Goal: Task Accomplishment & Management: Complete application form

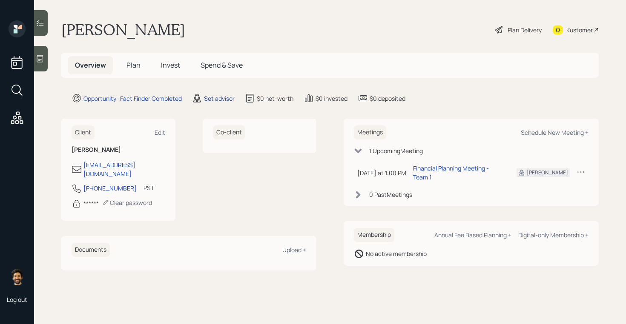
click at [218, 99] on div "Set advisor" at bounding box center [219, 98] width 31 height 9
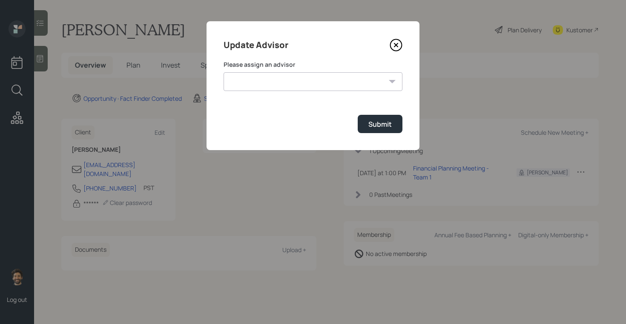
click at [264, 80] on select "Jonah Coleman Tyler End James DiStasi Treva Nostdahl Eric Schwartz Aleksandra S…" at bounding box center [313, 81] width 179 height 19
select select "f14b762f-c7c2-4b89-9227-8fa891345eea"
click at [224, 72] on select "Jonah Coleman Tyler End James DiStasi Treva Nostdahl Eric Schwartz Aleksandra S…" at bounding box center [313, 81] width 179 height 19
click at [367, 121] on button "Submit" at bounding box center [380, 124] width 45 height 18
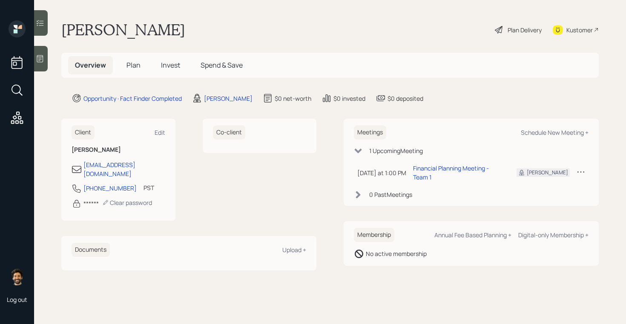
click at [37, 61] on icon at bounding box center [40, 58] width 6 height 7
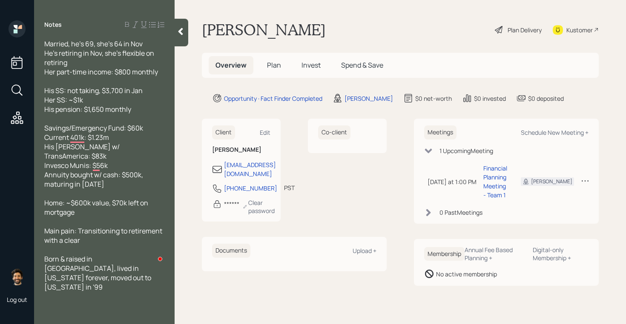
click at [276, 63] on span "Plan" at bounding box center [274, 64] width 14 height 9
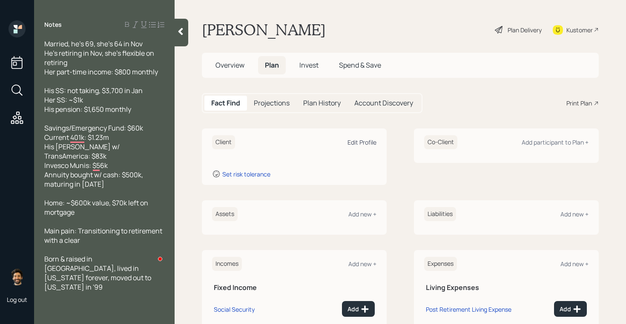
click at [363, 141] on div "Edit Profile" at bounding box center [361, 142] width 29 height 8
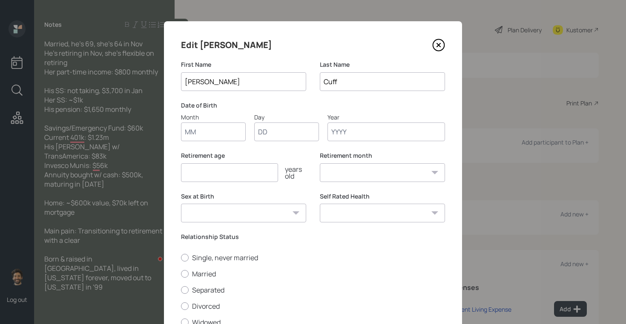
click at [214, 138] on input "Month" at bounding box center [213, 132] width 65 height 19
type input "-0"
type input "1"
click at [211, 135] on input "-0" at bounding box center [213, 132] width 65 height 19
type input "-"
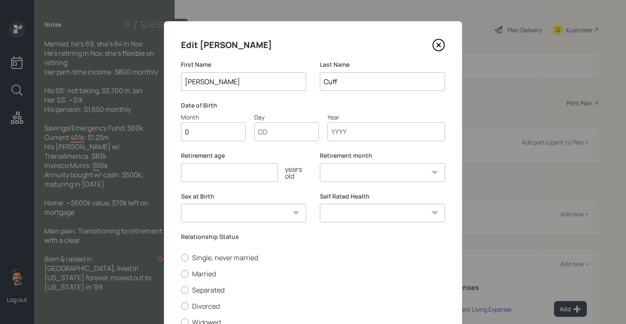
type input "01"
type input "1956"
select select "1"
type input "1956"
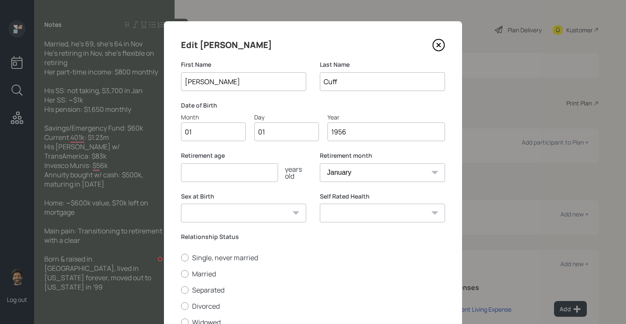
click at [204, 180] on input "number" at bounding box center [229, 172] width 97 height 19
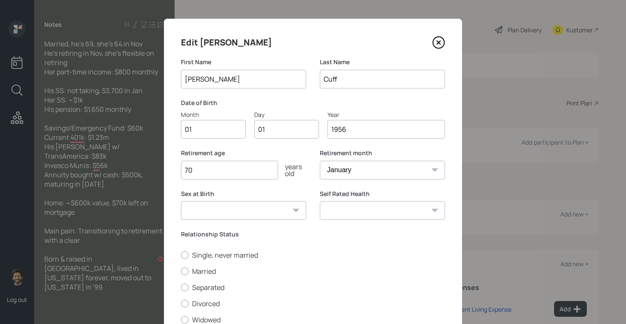
scroll to position [70, 0]
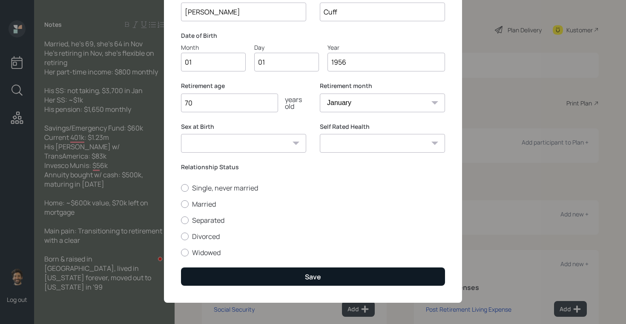
type input "70"
click at [224, 278] on button "Save" at bounding box center [313, 277] width 264 height 18
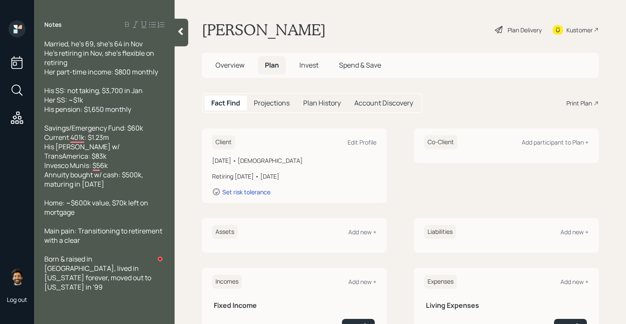
click at [356, 147] on div "Client Edit Profile" at bounding box center [294, 142] width 164 height 14
click at [361, 147] on div "Client Edit Profile" at bounding box center [294, 142] width 164 height 14
click at [357, 143] on div "Edit Profile" at bounding box center [361, 142] width 29 height 8
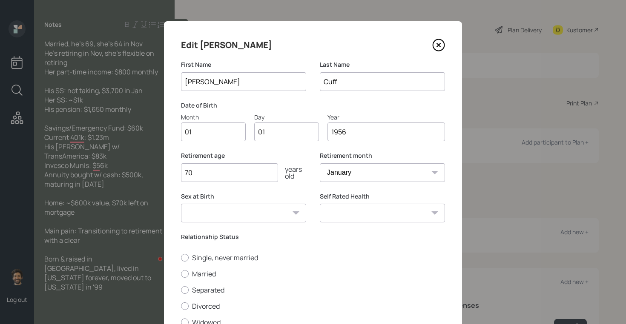
scroll to position [70, 0]
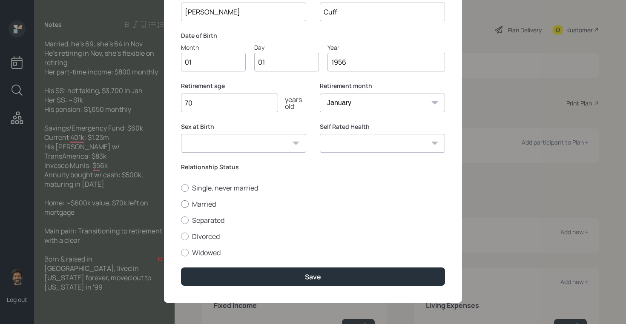
click at [193, 203] on label "Married" at bounding box center [313, 204] width 264 height 9
click at [181, 204] on input "Married" at bounding box center [181, 204] width 0 height 0
radio input "true"
click at [217, 298] on div "Edit Pete First Name Pete Last Name Cuff Date of Birth Month 01 Day 01 Year 195…" at bounding box center [313, 127] width 298 height 352
click at [221, 287] on div "Edit Pete First Name Pete Last Name Cuff Date of Birth Month 01 Day 01 Year 195…" at bounding box center [313, 127] width 298 height 352
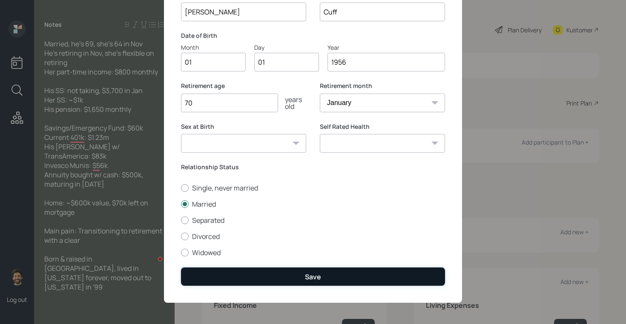
click at [217, 274] on button "Save" at bounding box center [313, 277] width 264 height 18
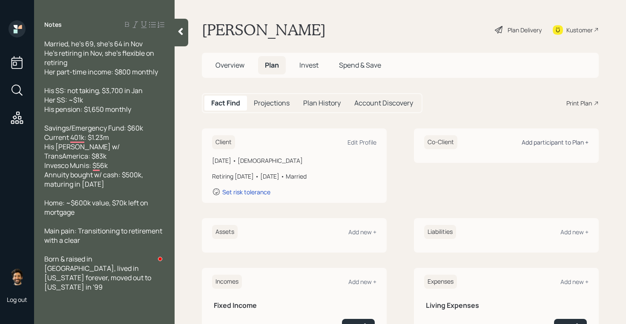
click at [564, 141] on div "Add participant to Plan +" at bounding box center [555, 142] width 67 height 8
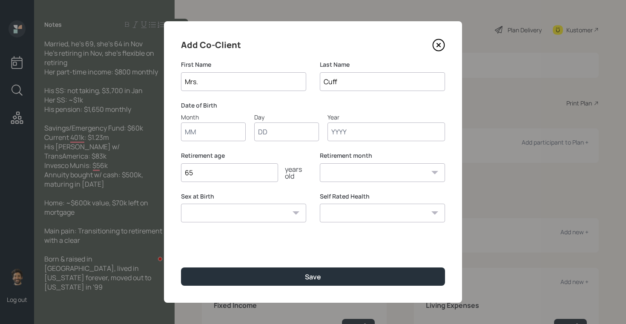
type input "Mrs."
click at [209, 132] on input "Month" at bounding box center [213, 132] width 65 height 19
type input "01"
type input "0"
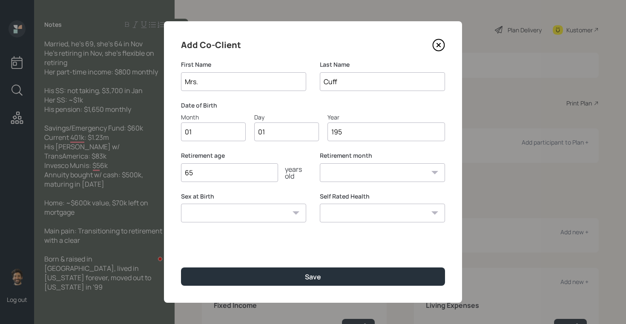
type input "1955"
select select "1"
type input "1955"
click at [206, 172] on input "65" at bounding box center [229, 172] width 97 height 19
type input "6"
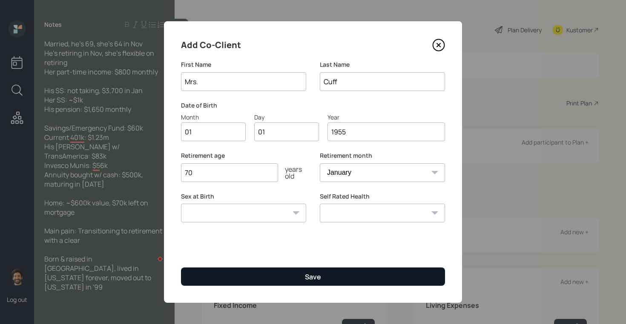
type input "70"
click at [212, 273] on button "Save" at bounding box center [313, 277] width 264 height 18
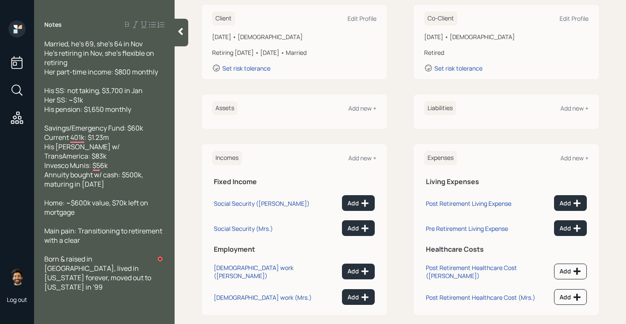
scroll to position [134, 0]
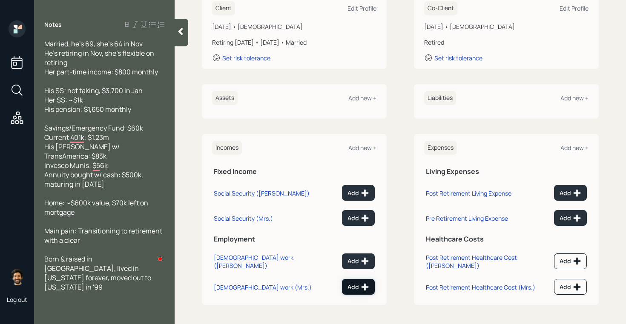
click at [355, 283] on div "Add" at bounding box center [358, 287] width 22 height 9
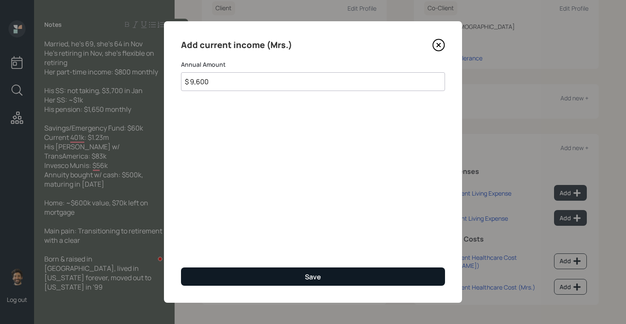
type input "$ 9,600"
click at [287, 268] on button "Save" at bounding box center [313, 277] width 264 height 18
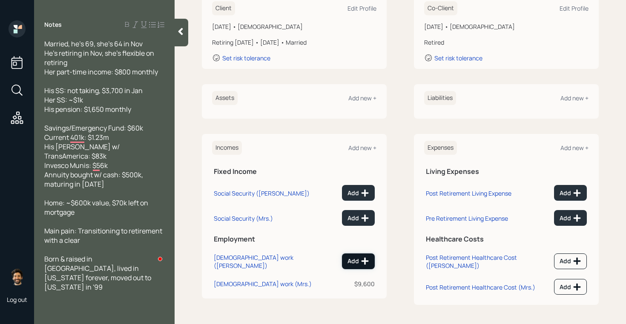
click at [347, 257] on button "Add" at bounding box center [358, 262] width 33 height 16
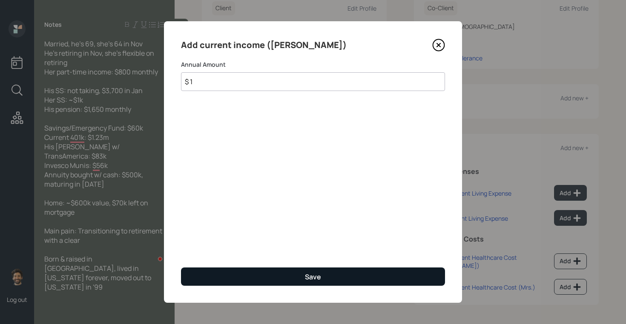
type input "$ 1"
click at [261, 273] on button "Save" at bounding box center [313, 277] width 264 height 18
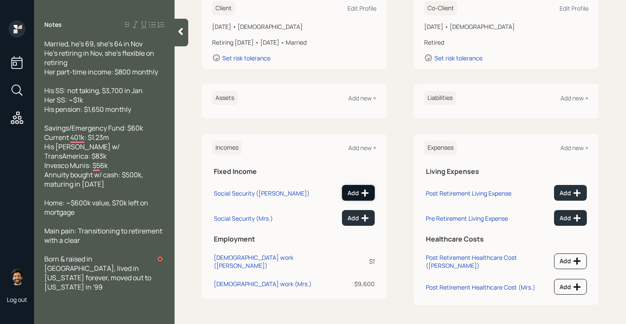
click at [355, 191] on div "Add" at bounding box center [358, 193] width 22 height 9
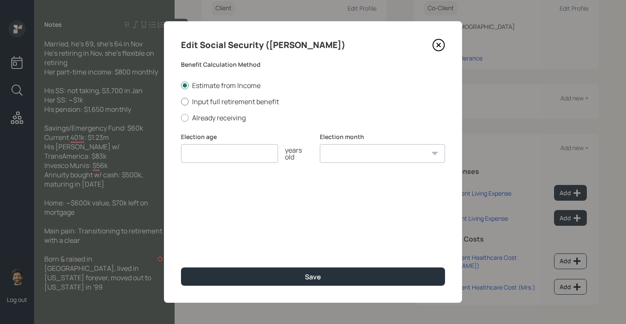
click at [216, 101] on label "Input full retirement benefit" at bounding box center [313, 101] width 264 height 9
click at [181, 101] on input "Input full retirement benefit" at bounding box center [181, 101] width 0 height 0
radio input "true"
click at [215, 203] on input "$" at bounding box center [313, 194] width 264 height 19
click at [215, 164] on div "Election age years old" at bounding box center [243, 153] width 125 height 41
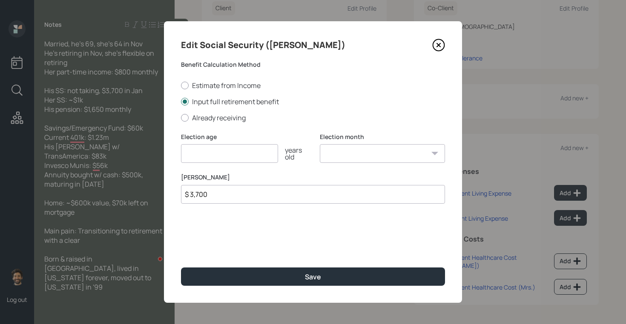
click at [203, 188] on input "$ 3,700" at bounding box center [313, 194] width 264 height 19
type input "$ 3,300"
click at [205, 159] on input "number" at bounding box center [229, 153] width 97 height 19
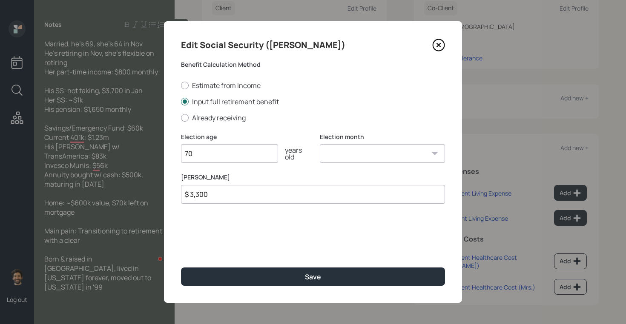
type input "70"
click at [341, 151] on select "January February March April May June July August September October November De…" at bounding box center [382, 153] width 125 height 19
select select "12"
click at [320, 144] on select "January February March April May June July August September October November De…" at bounding box center [382, 153] width 125 height 19
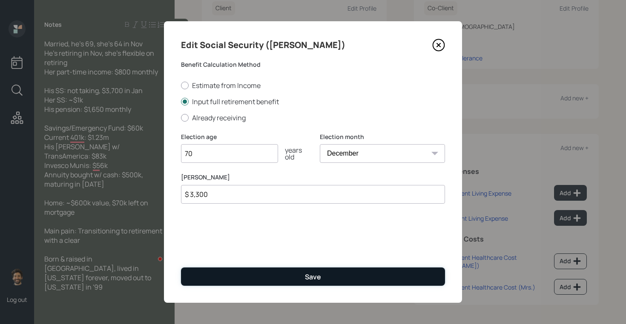
click at [277, 275] on button "Save" at bounding box center [313, 277] width 264 height 18
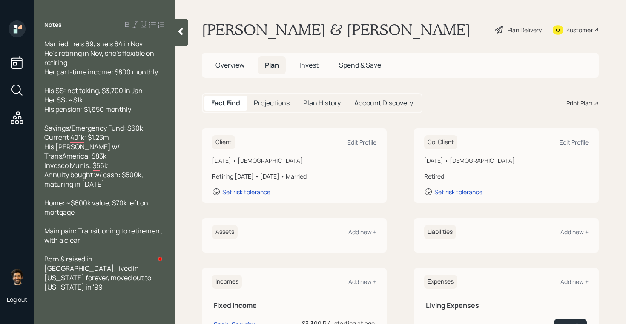
click at [264, 110] on div "Projections" at bounding box center [271, 103] width 49 height 15
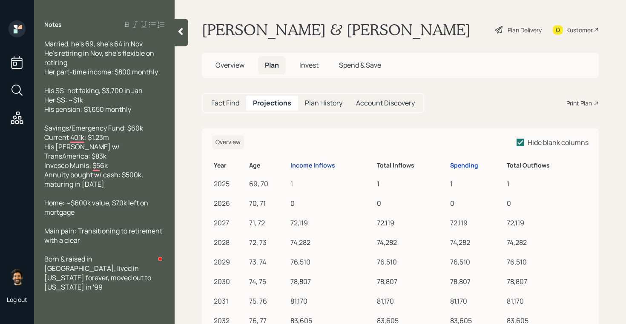
click at [302, 166] on div "Income Inflows" at bounding box center [312, 165] width 45 height 7
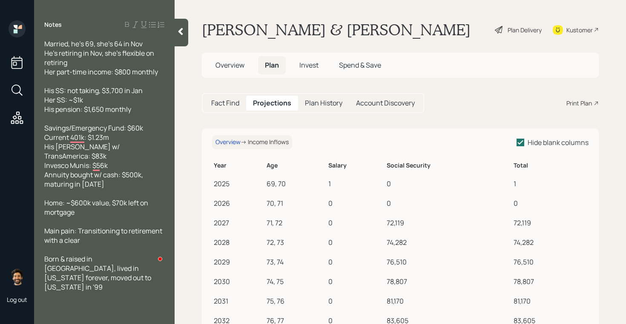
click at [229, 103] on h5 "Fact Find" at bounding box center [225, 103] width 28 height 8
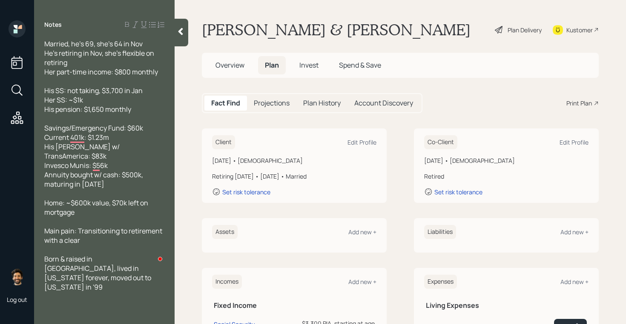
scroll to position [134, 0]
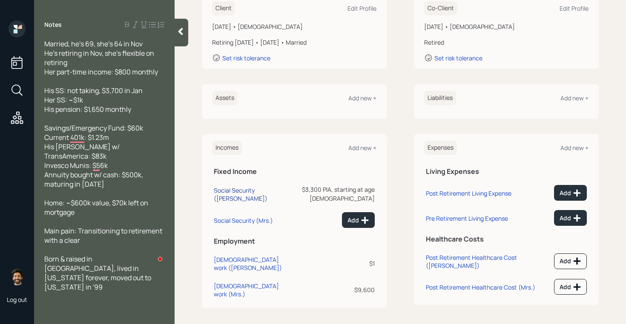
click at [246, 192] on div "Social Security (Pete)" at bounding box center [253, 194] width 78 height 16
select select "12"
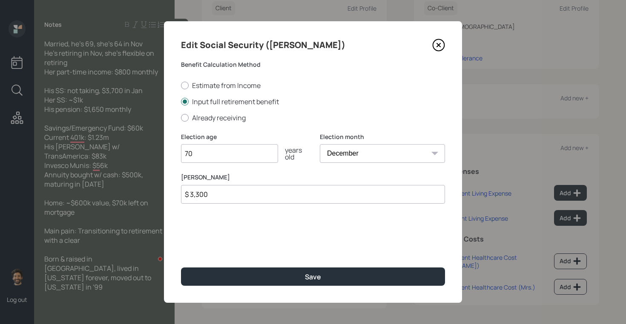
type input "7"
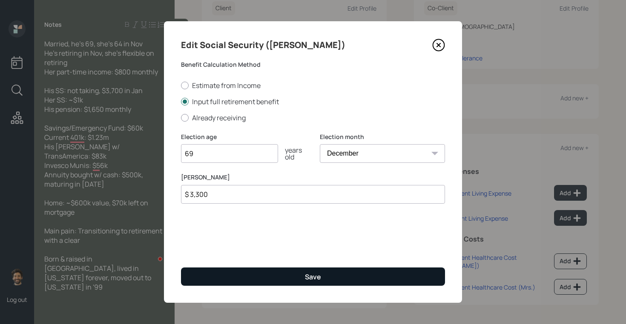
type input "69"
click at [205, 278] on button "Save" at bounding box center [313, 277] width 264 height 18
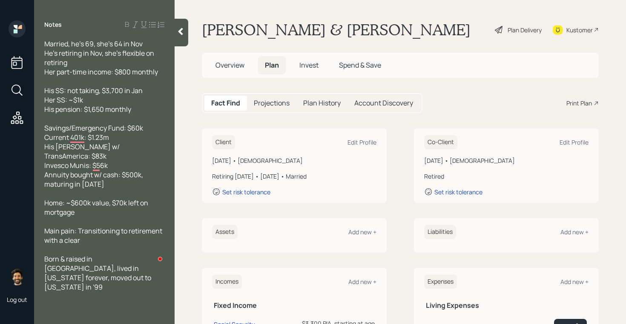
click at [267, 101] on h5 "Projections" at bounding box center [272, 103] width 36 height 8
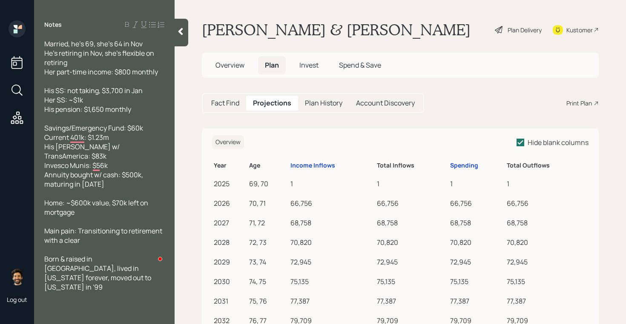
click at [308, 157] on th "Income Inflows" at bounding box center [332, 164] width 86 height 17
click at [228, 107] on h5 "Fact Find" at bounding box center [225, 103] width 28 height 8
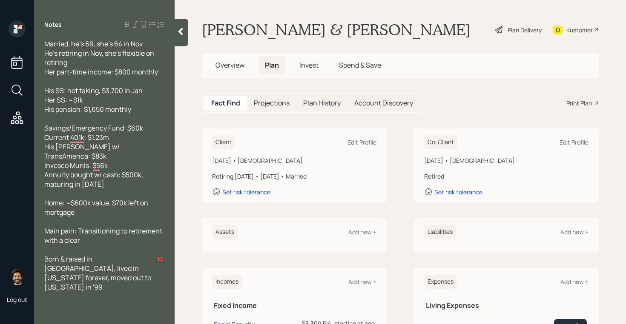
scroll to position [134, 0]
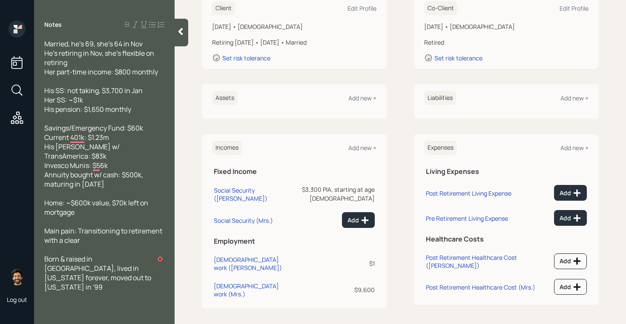
click at [241, 184] on td "Social Security (Pete)" at bounding box center [253, 192] width 82 height 27
click at [243, 187] on div "Social Security (Pete)" at bounding box center [253, 194] width 78 height 16
select select "12"
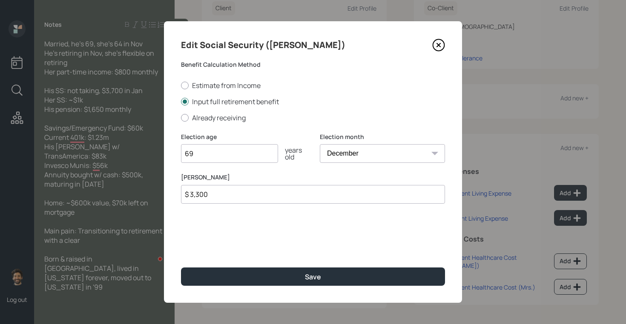
click at [208, 194] on input "$ 3,300" at bounding box center [313, 194] width 264 height 19
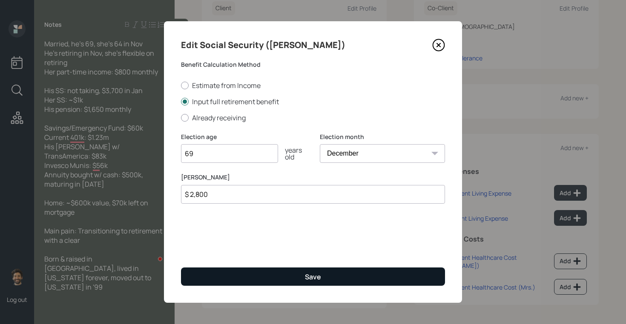
type input "$ 2,800"
click at [233, 273] on button "Save" at bounding box center [313, 277] width 264 height 18
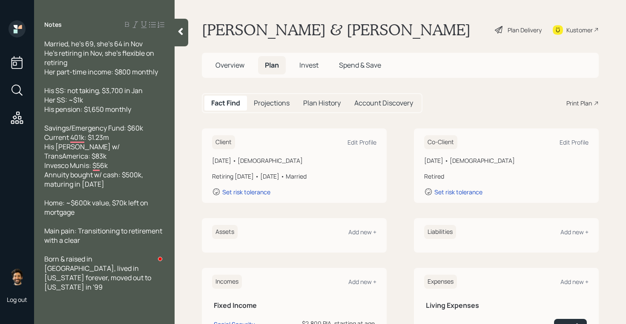
click at [269, 97] on div "Projections" at bounding box center [271, 103] width 49 height 15
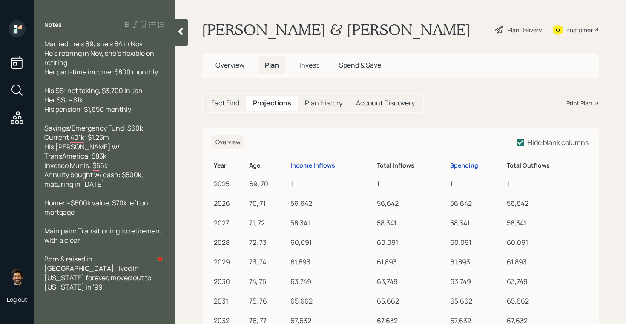
click at [222, 100] on h5 "Fact Find" at bounding box center [225, 103] width 28 height 8
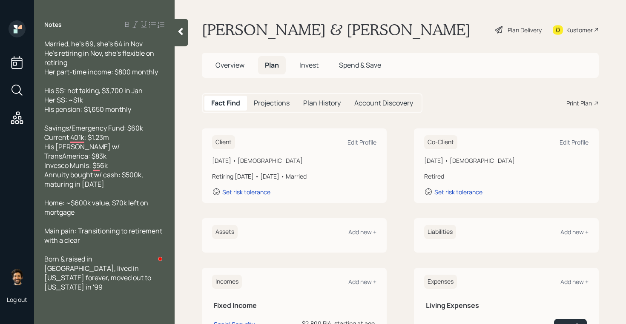
scroll to position [134, 0]
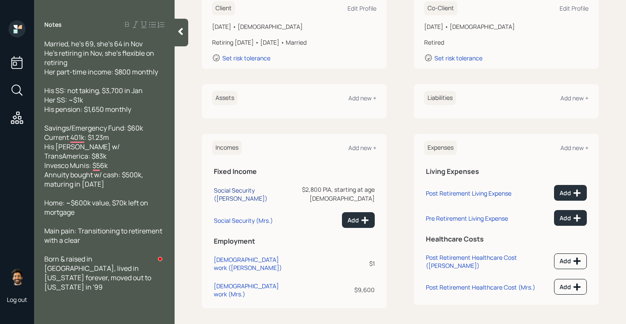
click at [242, 186] on div "Social Security (Pete)" at bounding box center [253, 194] width 78 height 16
select select "12"
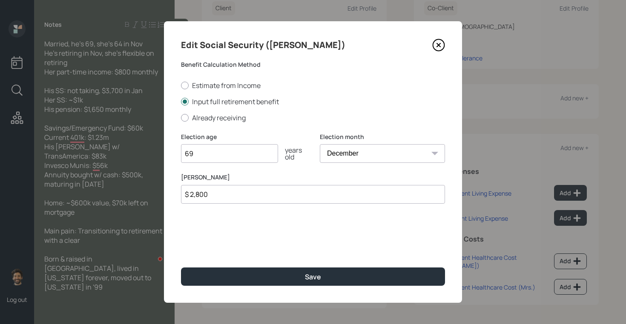
click at [203, 199] on input "$ 2,800" at bounding box center [313, 194] width 264 height 19
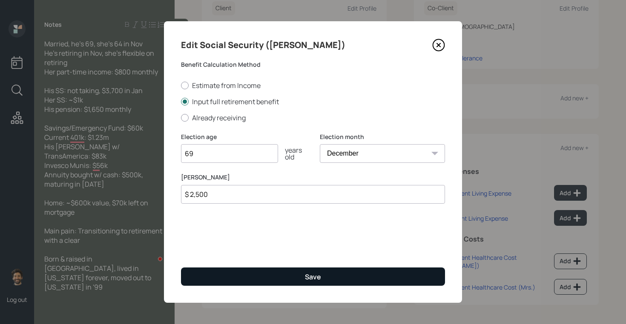
type input "$ 2,500"
click at [211, 278] on button "Save" at bounding box center [313, 277] width 264 height 18
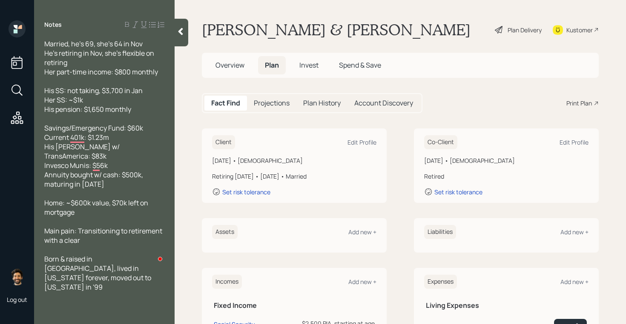
click at [262, 102] on h5 "Projections" at bounding box center [272, 103] width 36 height 8
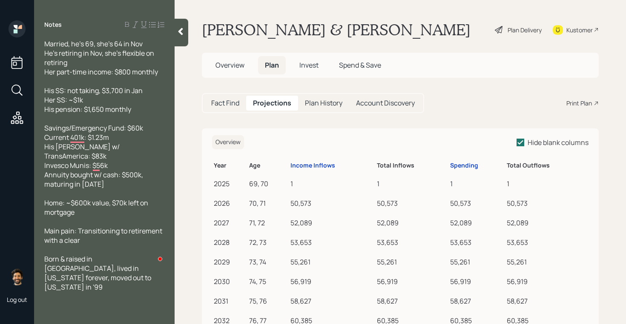
click at [238, 104] on h5 "Fact Find" at bounding box center [225, 103] width 28 height 8
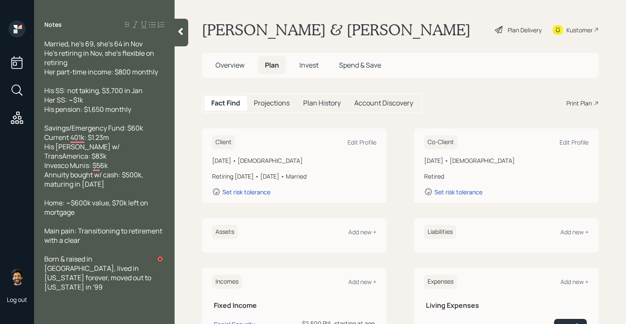
scroll to position [134, 0]
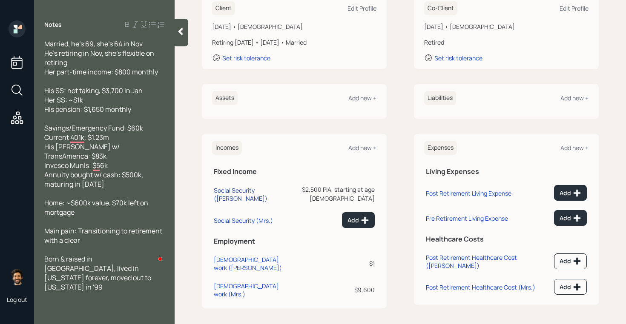
click at [235, 190] on div "Social Security (Pete)" at bounding box center [253, 194] width 78 height 16
select select "12"
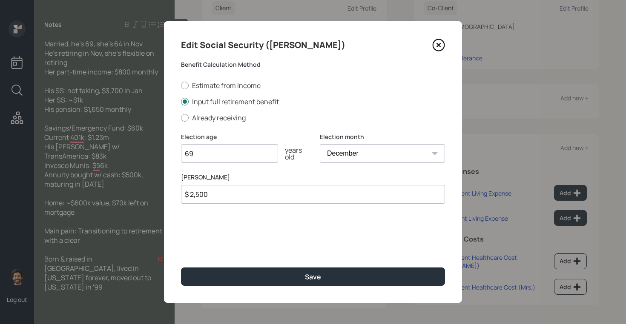
click at [208, 191] on input "$ 2,500" at bounding box center [313, 194] width 264 height 19
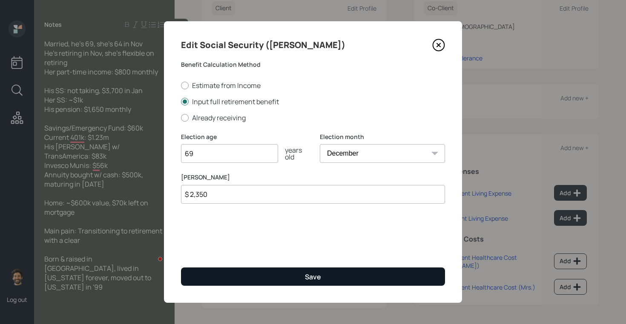
type input "$ 2,350"
click at [215, 273] on button "Save" at bounding box center [313, 277] width 264 height 18
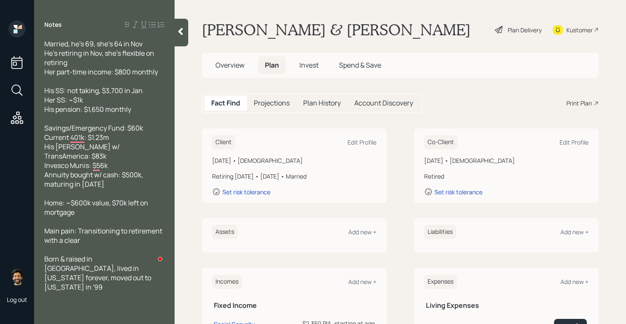
click at [266, 106] on h5 "Projections" at bounding box center [272, 103] width 36 height 8
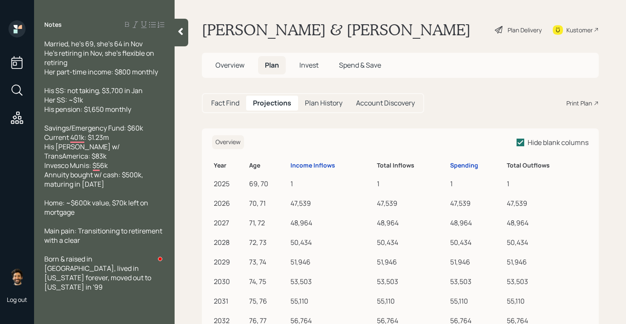
click at [238, 105] on h5 "Fact Find" at bounding box center [225, 103] width 28 height 8
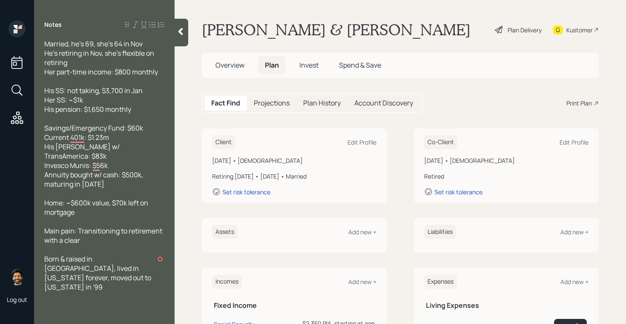
scroll to position [134, 0]
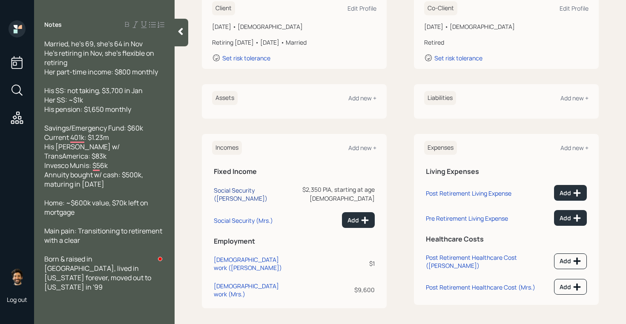
click at [249, 189] on div "Social Security (Pete)" at bounding box center [253, 194] width 78 height 16
select select "12"
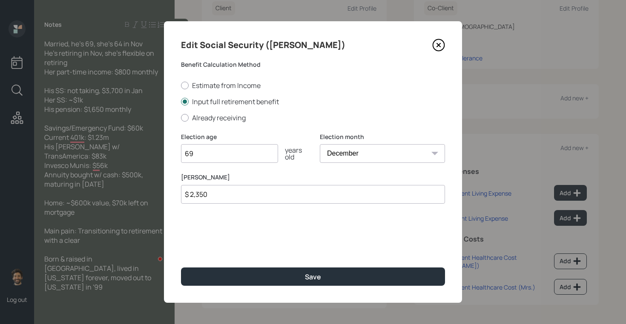
click at [215, 200] on input "$ 2,350" at bounding box center [313, 194] width 264 height 19
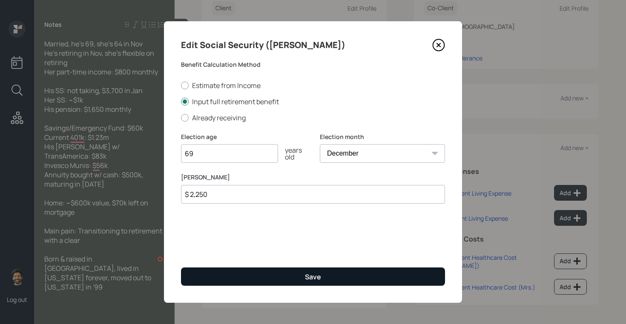
type input "$ 2,250"
click at [217, 278] on button "Save" at bounding box center [313, 277] width 264 height 18
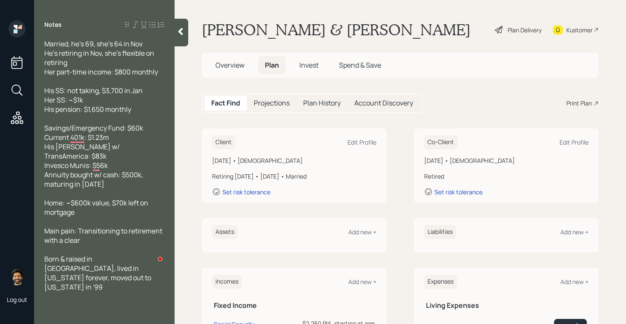
click at [267, 109] on div "Projections" at bounding box center [271, 103] width 49 height 15
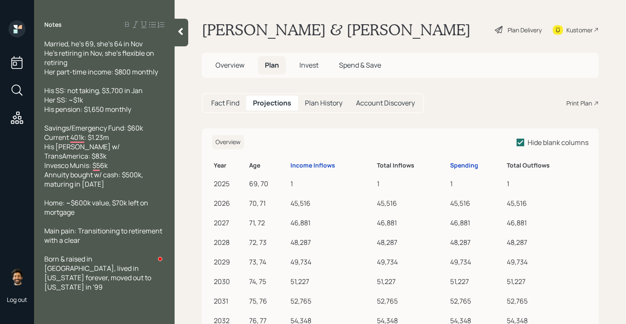
click at [231, 104] on h5 "Fact Find" at bounding box center [225, 103] width 28 height 8
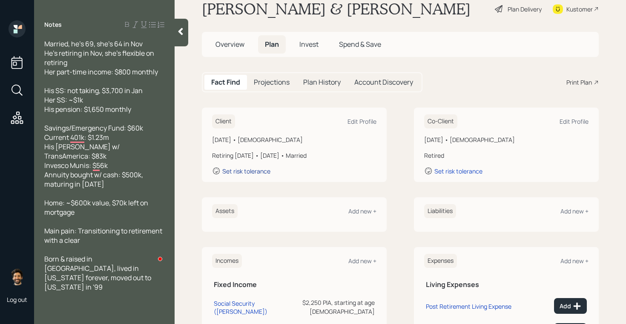
scroll to position [134, 0]
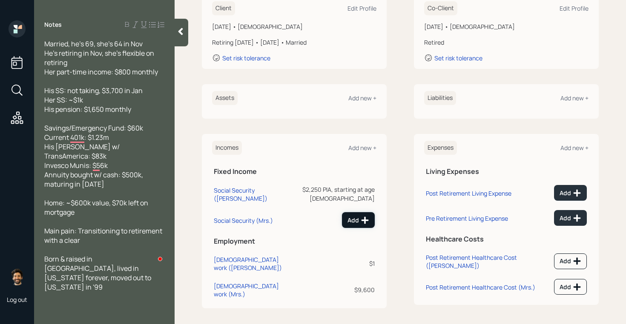
click at [350, 216] on div "Add" at bounding box center [358, 220] width 22 height 9
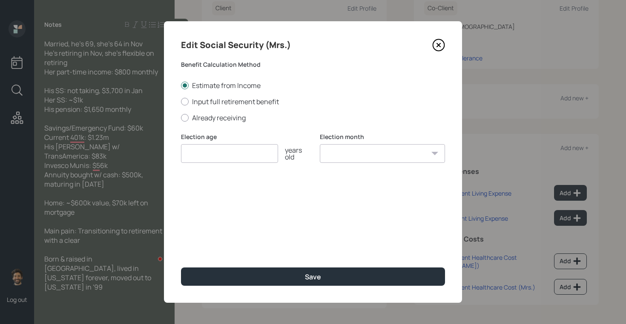
type input "7"
type input "69"
click at [376, 160] on select "January February March April May June July August September October November De…" at bounding box center [382, 153] width 125 height 19
select select "12"
click at [320, 144] on select "January February March April May June July August September October November De…" at bounding box center [382, 153] width 125 height 19
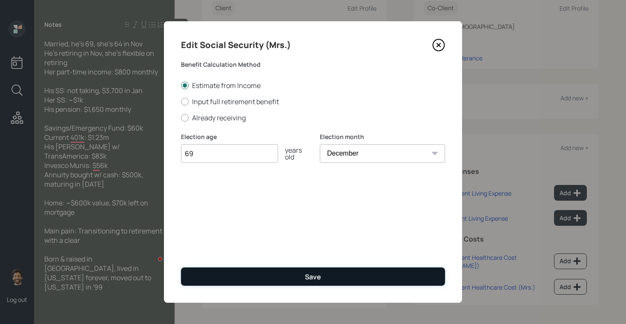
click at [214, 275] on button "Save" at bounding box center [313, 277] width 264 height 18
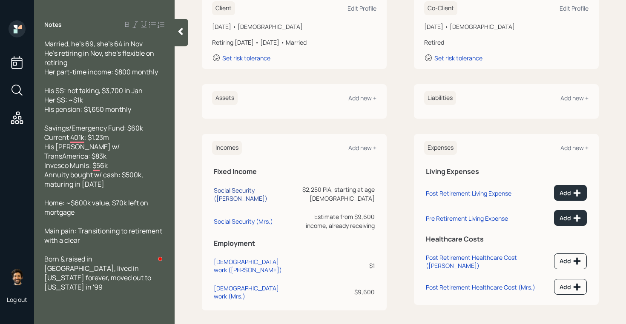
scroll to position [140, 0]
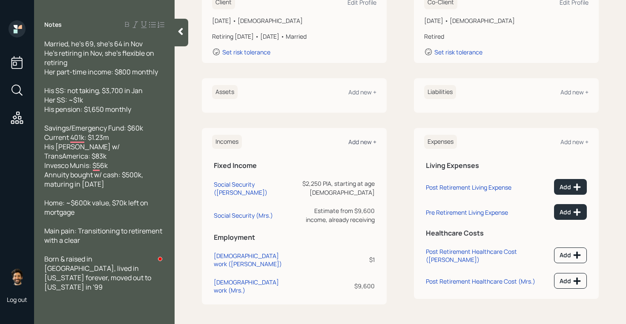
click at [358, 142] on div "Add new +" at bounding box center [362, 142] width 28 height 8
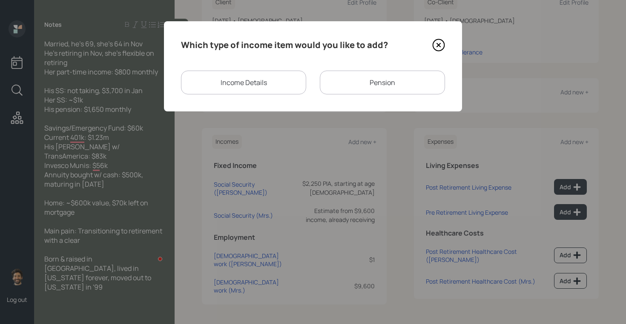
click at [356, 79] on div "Pension" at bounding box center [382, 83] width 125 height 24
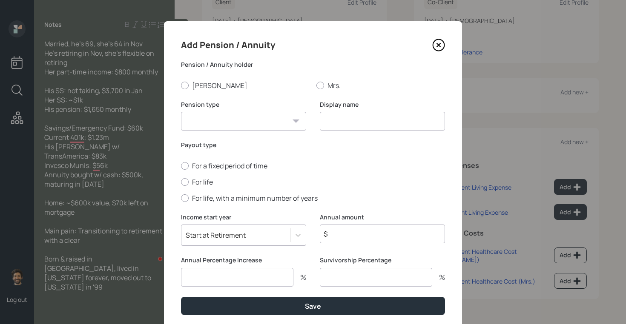
click at [264, 117] on select "Pension Annuity" at bounding box center [243, 121] width 125 height 19
select select "pension"
click at [181, 112] on select "Pension Annuity" at bounding box center [243, 121] width 125 height 19
click at [346, 119] on input at bounding box center [382, 121] width 125 height 19
type input "Pension"
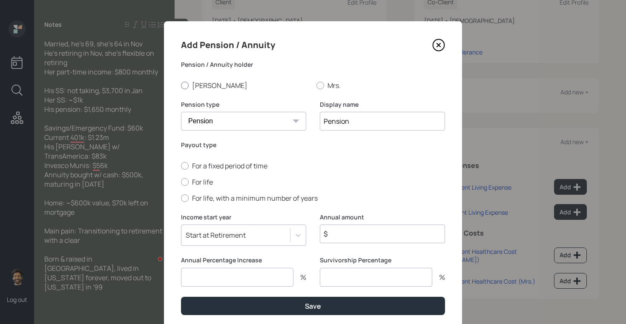
click at [201, 85] on label "Pete" at bounding box center [245, 85] width 129 height 9
click at [181, 85] on input "Pete" at bounding box center [181, 85] width 0 height 0
radio input "true"
click at [351, 227] on input "$" at bounding box center [382, 234] width 125 height 19
type input "$ 19,800"
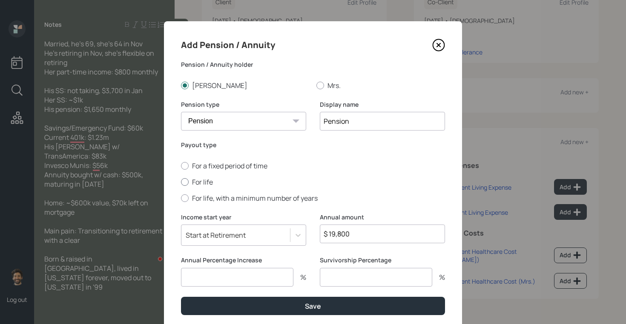
click at [200, 184] on label "For life" at bounding box center [313, 182] width 264 height 9
click at [181, 182] on input "For life" at bounding box center [181, 182] width 0 height 0
radio input "true"
click at [210, 278] on input "number" at bounding box center [237, 277] width 112 height 19
type input "0"
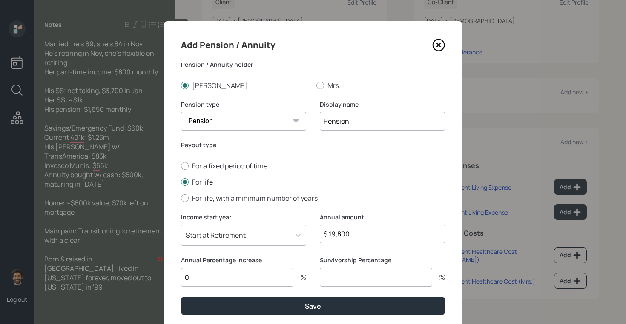
click at [268, 320] on div "Add Pension / Annuity Pension / Annuity holder Pete Mrs. Pension type Pension A…" at bounding box center [313, 176] width 298 height 311
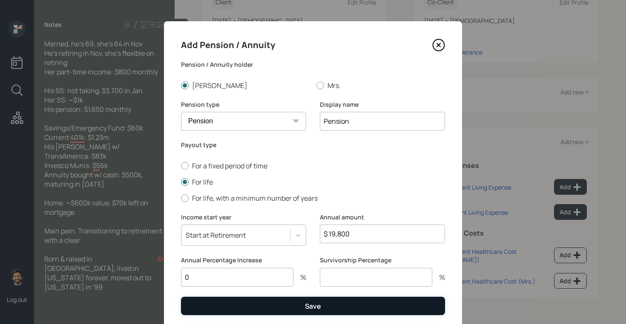
click at [252, 310] on button "Save" at bounding box center [313, 306] width 264 height 18
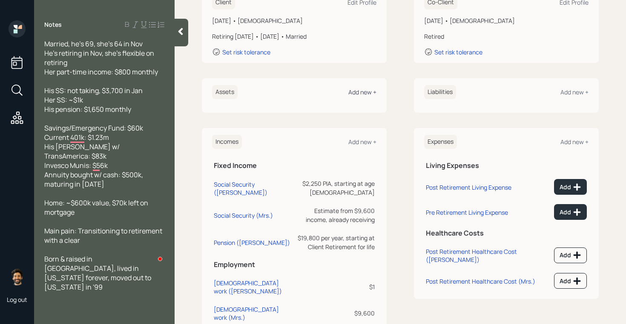
click at [361, 92] on div "Add new +" at bounding box center [362, 92] width 28 height 8
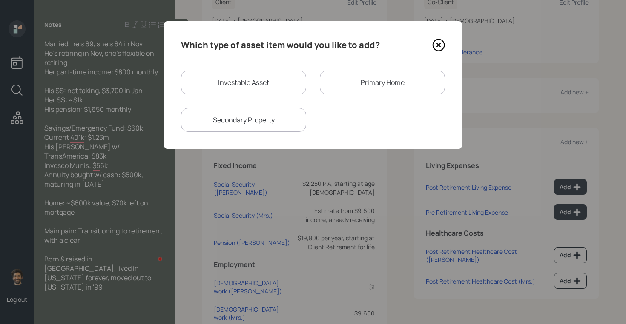
click at [268, 79] on div "Investable Asset" at bounding box center [243, 83] width 125 height 24
select select "taxable"
select select "balanced"
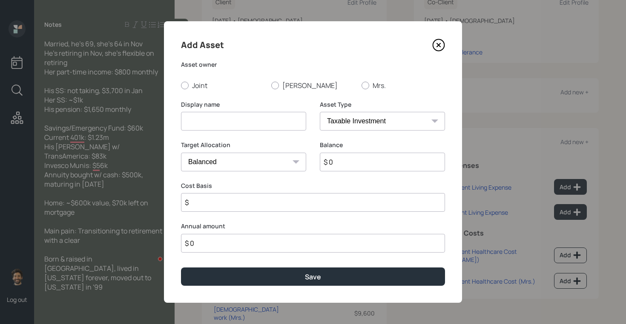
click at [235, 115] on input at bounding box center [243, 121] width 125 height 19
type input "Checking / Savings"
click at [348, 159] on input "$ 0" at bounding box center [382, 162] width 125 height 19
type input "$ 60,000"
click at [206, 81] on label "Joint" at bounding box center [222, 85] width 83 height 9
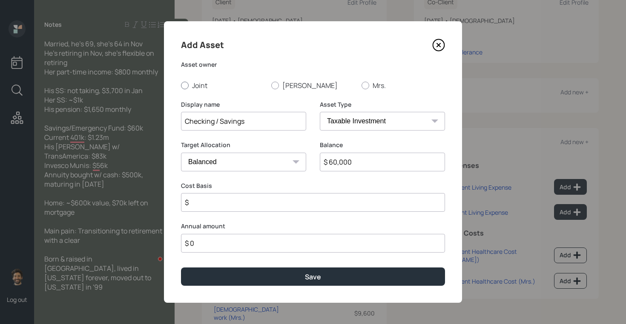
click at [181, 85] on input "Joint" at bounding box center [181, 85] width 0 height 0
radio input "true"
click at [327, 116] on select "SEP IRA IRA Roth IRA 401(k) Roth 401(k) 403(b) Roth 403(b) 457(b) Roth 457(b) H…" at bounding box center [382, 121] width 125 height 19
select select "emergency_fund"
click at [320, 112] on select "SEP IRA IRA Roth IRA 401(k) Roth 401(k) 403(b) Roth 403(b) 457(b) Roth 457(b) H…" at bounding box center [382, 121] width 125 height 19
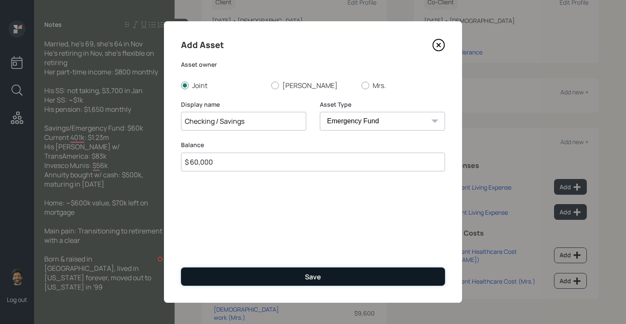
click at [235, 273] on button "Save" at bounding box center [313, 277] width 264 height 18
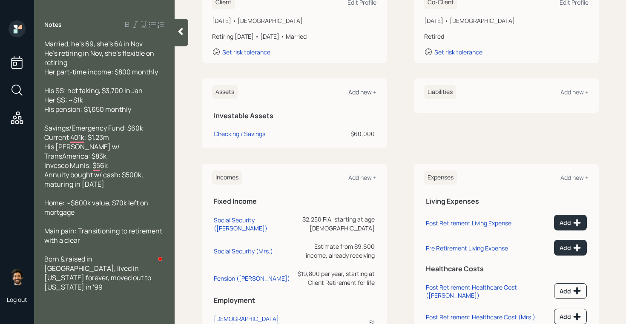
click at [366, 93] on div "Add new +" at bounding box center [362, 92] width 28 height 8
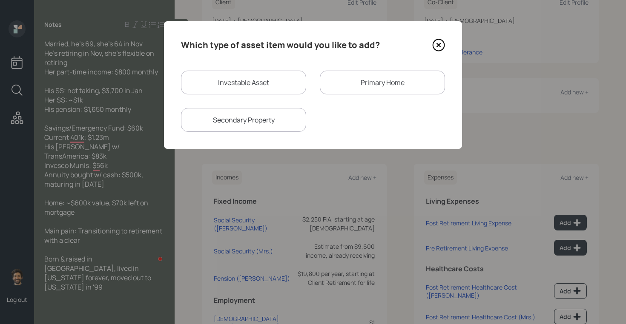
click at [268, 89] on div "Investable Asset" at bounding box center [243, 83] width 125 height 24
select select "taxable"
select select "balanced"
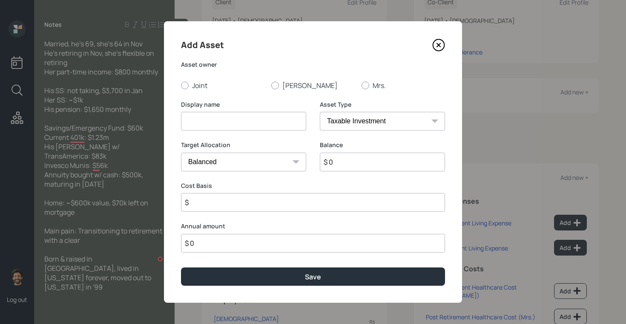
click at [209, 118] on input at bounding box center [243, 121] width 125 height 19
type input "Current 401k"
click at [341, 161] on input "$ 0" at bounding box center [382, 162] width 125 height 19
type input "$ 1,230,000"
click at [336, 121] on select "SEP IRA IRA Roth IRA 401(k) Roth 401(k) 403(b) Roth 403(b) 457(b) Roth 457(b) H…" at bounding box center [382, 121] width 125 height 19
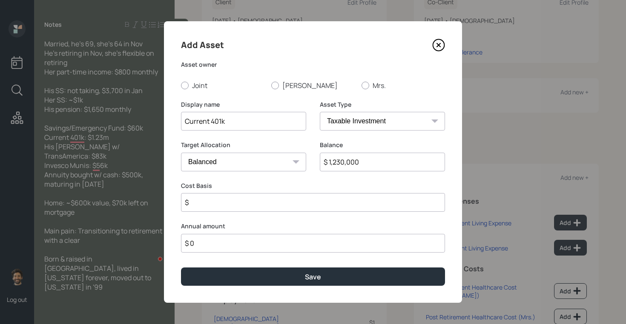
select select "company_sponsored"
click at [320, 112] on select "SEP IRA IRA Roth IRA 401(k) Roth 401(k) 403(b) Roth 403(b) 457(b) Roth 457(b) H…" at bounding box center [382, 121] width 125 height 19
click at [279, 87] on label "Pete" at bounding box center [312, 85] width 83 height 9
click at [271, 86] on input "Pete" at bounding box center [271, 85] width 0 height 0
radio input "true"
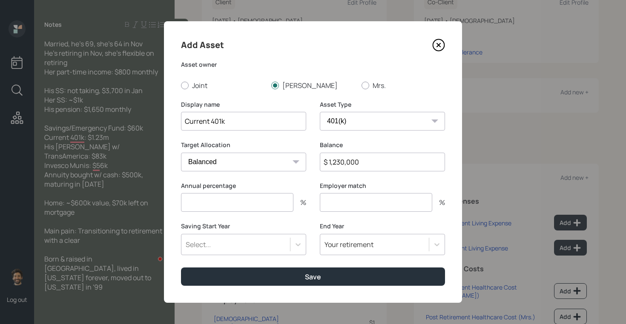
click at [219, 202] on input "number" at bounding box center [237, 202] width 112 height 19
type input "1"
click at [210, 247] on div "Select..." at bounding box center [198, 244] width 25 height 9
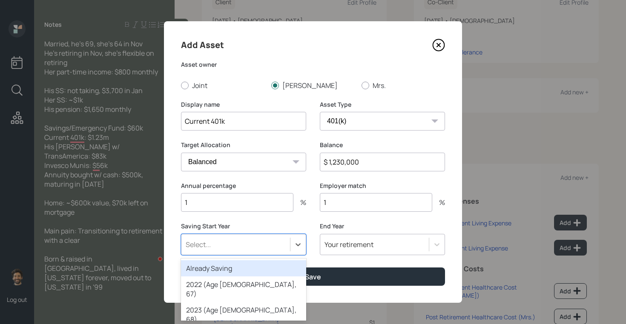
click at [211, 261] on div "Already Saving" at bounding box center [243, 269] width 125 height 16
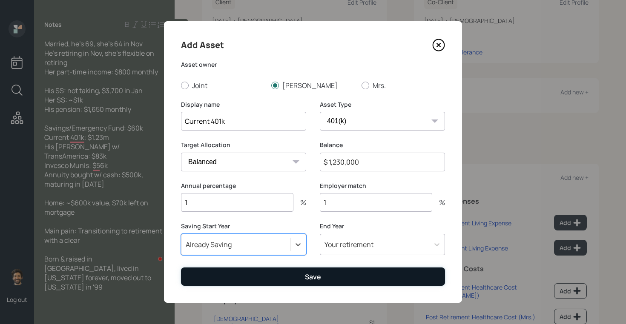
click at [220, 274] on button "Save" at bounding box center [313, 277] width 264 height 18
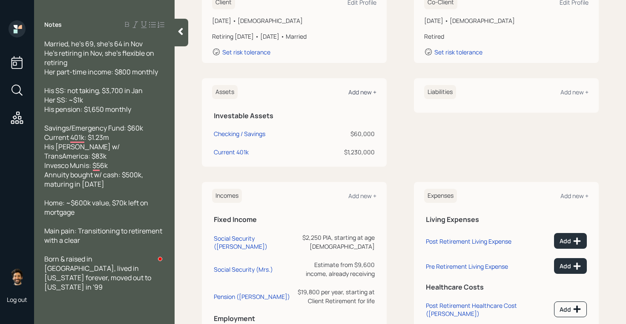
click at [361, 93] on div "Add new +" at bounding box center [362, 92] width 28 height 8
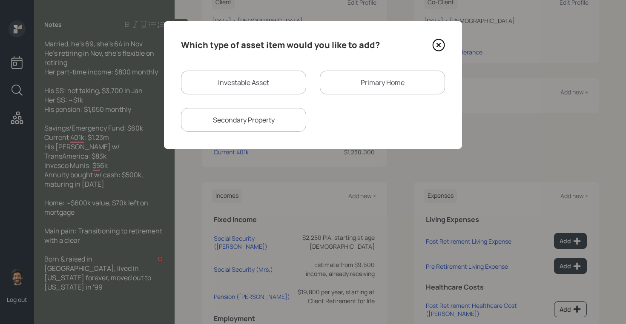
click at [262, 82] on div "Investable Asset" at bounding box center [243, 83] width 125 height 24
select select "taxable"
select select "balanced"
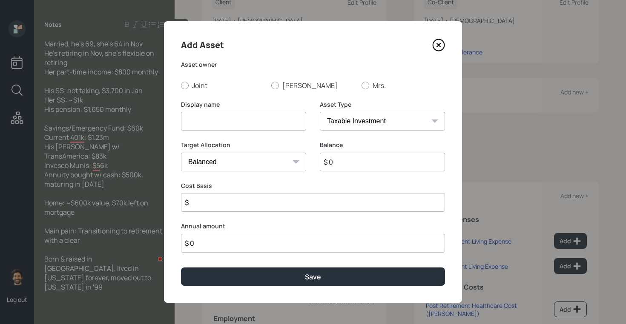
click at [207, 128] on input at bounding box center [243, 121] width 125 height 19
type input "TransAmerica Roth IRA"
click at [355, 163] on input "$ 0" at bounding box center [382, 162] width 125 height 19
type input "$ 83,000"
click at [285, 83] on label "Pete" at bounding box center [312, 85] width 83 height 9
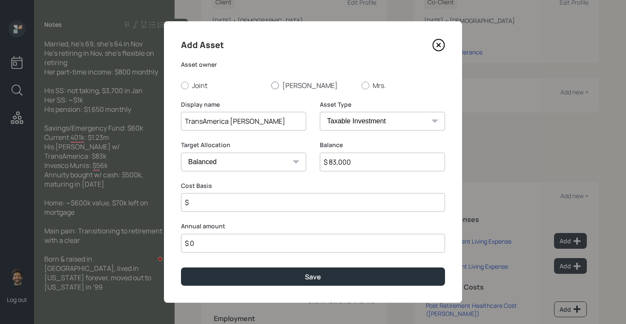
click at [271, 85] on input "Pete" at bounding box center [271, 85] width 0 height 0
radio input "true"
click at [338, 118] on select "SEP IRA IRA Roth IRA 401(k) Roth 401(k) 403(b) Roth 403(b) 457(b) Roth 457(b) H…" at bounding box center [382, 121] width 125 height 19
select select "roth_ira"
click at [320, 112] on select "SEP IRA IRA Roth IRA 401(k) Roth 401(k) 403(b) Roth 403(b) 457(b) Roth 457(b) H…" at bounding box center [382, 121] width 125 height 19
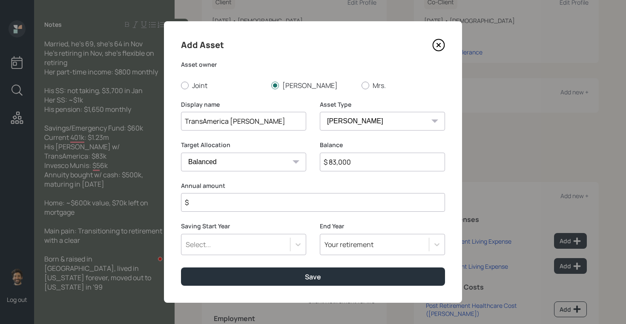
click at [240, 199] on input "$" at bounding box center [313, 202] width 264 height 19
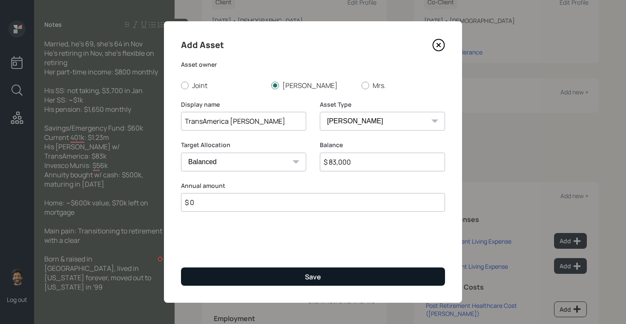
type input "$ 0"
click at [225, 272] on button "Save" at bounding box center [313, 277] width 264 height 18
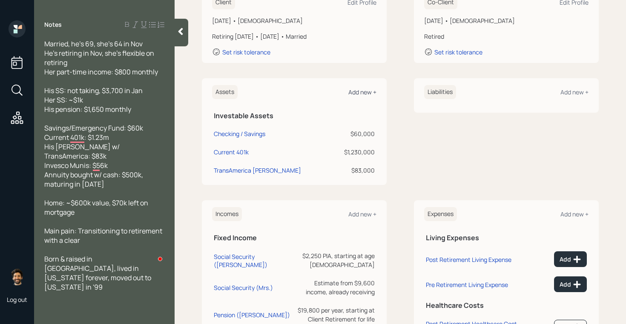
click at [360, 90] on div "Add new +" at bounding box center [362, 92] width 28 height 8
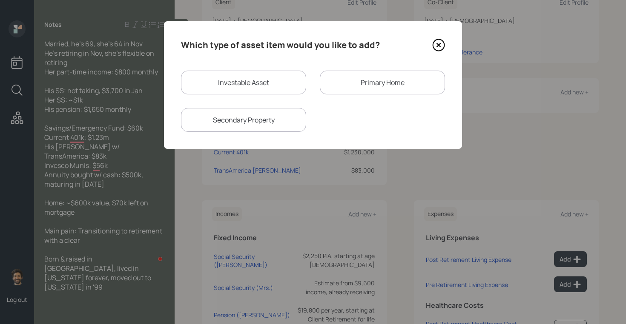
click at [267, 85] on div "Investable Asset" at bounding box center [243, 83] width 125 height 24
select select "taxable"
select select "balanced"
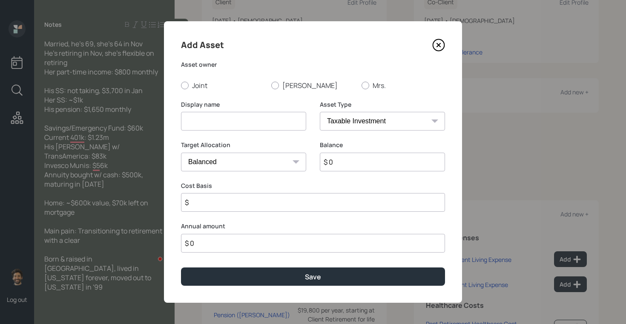
click at [223, 118] on input at bounding box center [243, 121] width 125 height 19
type input "Invesco Munis"
click at [352, 167] on input "$ 0" at bounding box center [382, 162] width 125 height 19
type input "$ 56,000"
click at [210, 204] on input "$" at bounding box center [313, 202] width 264 height 19
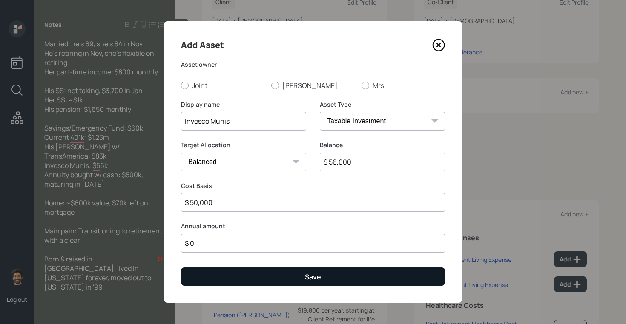
type input "$ 50,000"
click at [209, 273] on button "Save" at bounding box center [313, 277] width 264 height 18
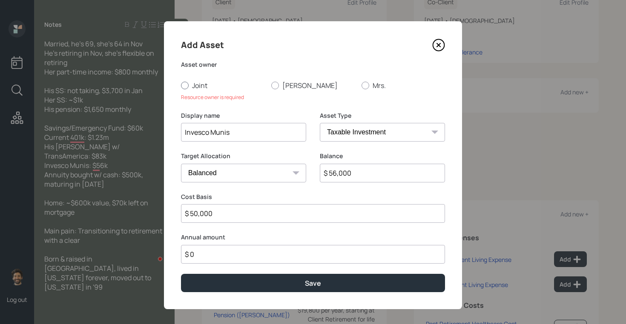
click at [195, 88] on label "Joint" at bounding box center [222, 85] width 83 height 9
click at [181, 86] on input "Joint" at bounding box center [181, 85] width 0 height 0
radio input "true"
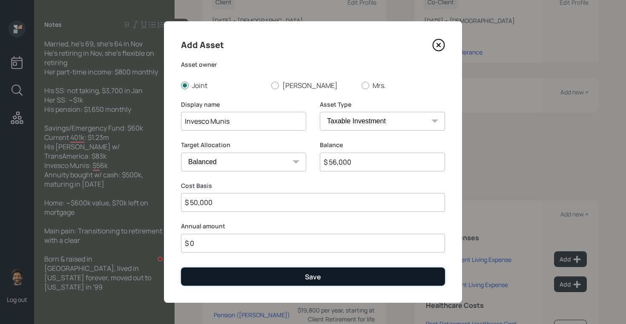
click at [226, 273] on button "Save" at bounding box center [313, 277] width 264 height 18
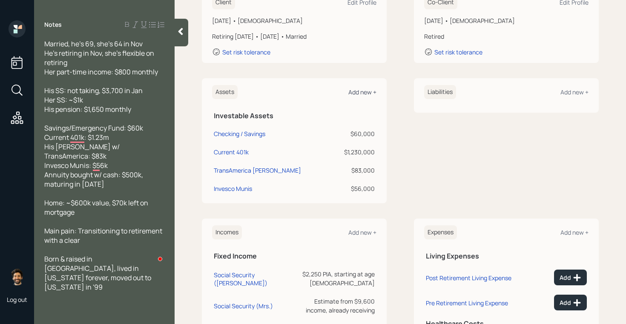
click at [365, 94] on div "Add new +" at bounding box center [362, 92] width 28 height 8
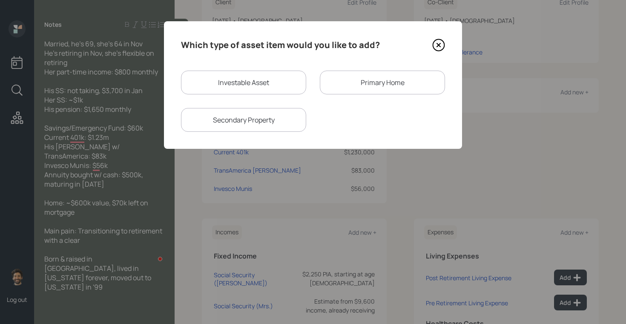
click at [254, 82] on div "Investable Asset" at bounding box center [243, 83] width 125 height 24
select select "taxable"
select select "balanced"
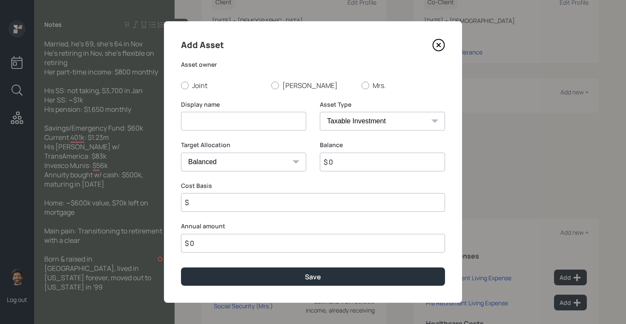
click at [218, 118] on input at bounding box center [243, 121] width 125 height 19
type input "Annuity"
click at [189, 86] on label "Joint" at bounding box center [222, 85] width 83 height 9
click at [181, 86] on input "Joint" at bounding box center [181, 85] width 0 height 0
radio input "true"
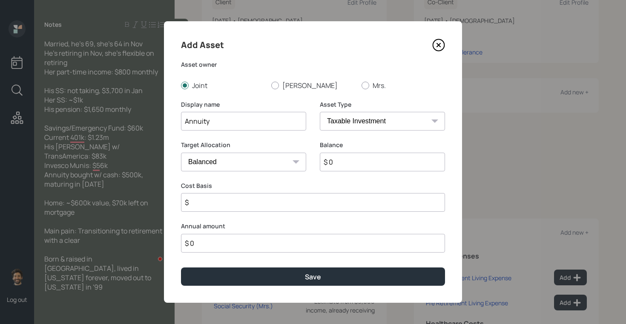
click at [338, 161] on input "$ 0" at bounding box center [382, 162] width 125 height 19
type input "$ 500,000"
type input "$ 450,000"
click at [265, 119] on input "Annuity" at bounding box center [243, 121] width 125 height 19
click at [209, 125] on input "Annuity(Matures in 2027)" at bounding box center [243, 121] width 125 height 19
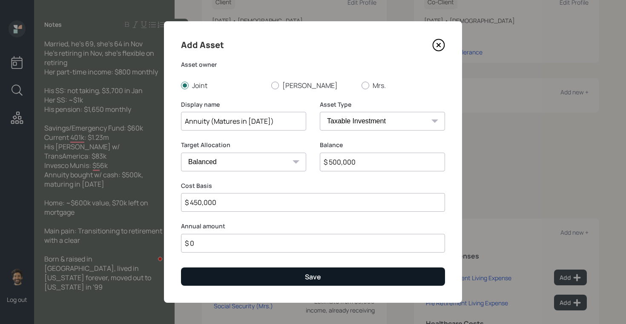
type input "Annuity (Matures in 2027)"
click at [224, 283] on button "Save" at bounding box center [313, 277] width 264 height 18
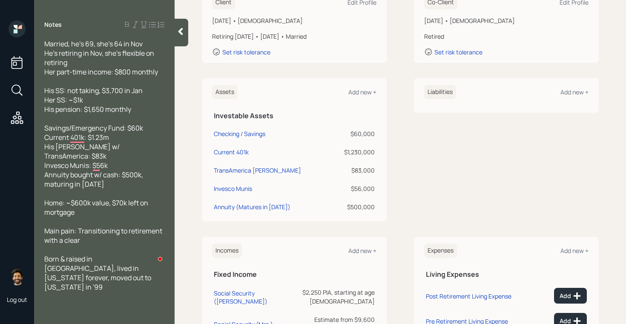
scroll to position [147, 0]
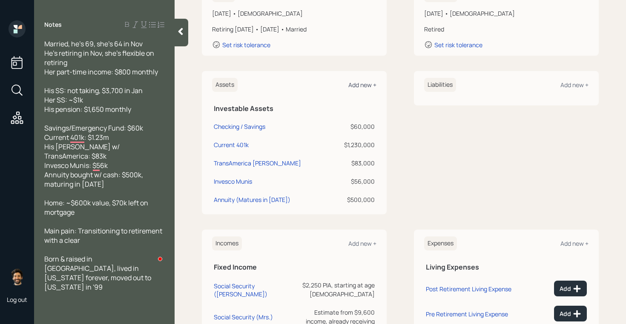
click at [356, 83] on div "Add new +" at bounding box center [362, 85] width 28 height 8
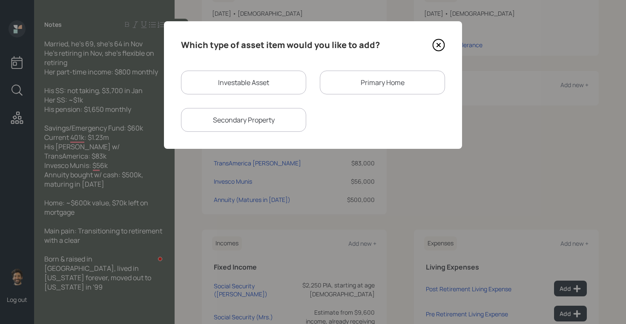
click at [355, 78] on div "Primary Home" at bounding box center [382, 83] width 125 height 24
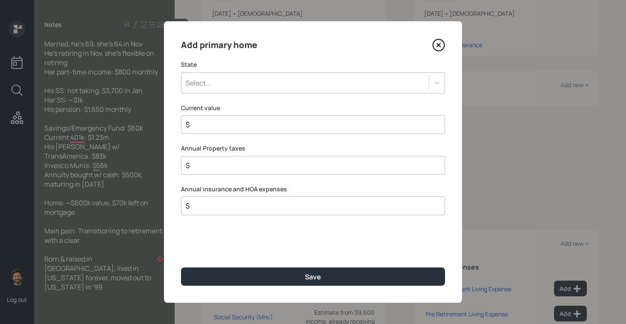
click at [249, 86] on div "Select..." at bounding box center [304, 83] width 247 height 14
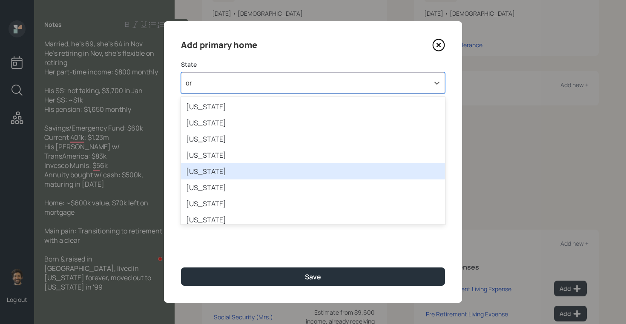
type input "ore"
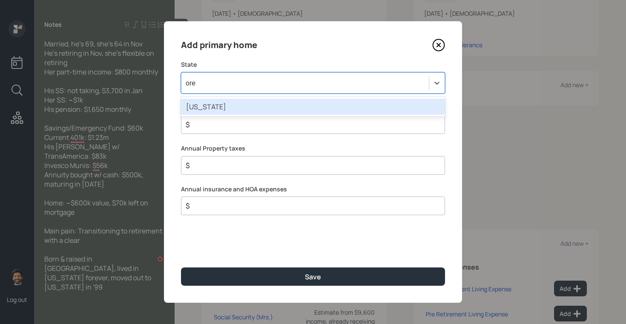
click at [212, 112] on div "Oregon" at bounding box center [313, 107] width 264 height 16
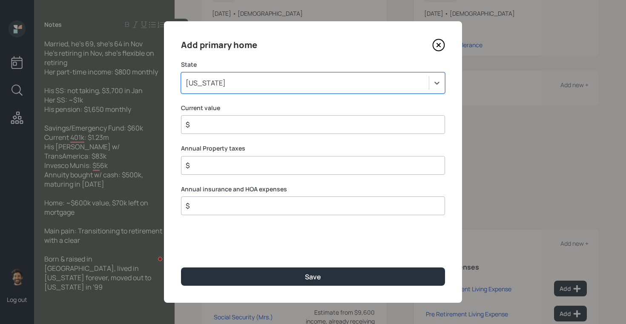
click at [212, 128] on input "$" at bounding box center [310, 125] width 250 height 10
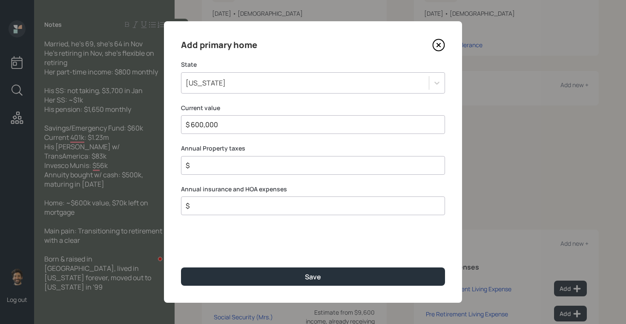
type input "$ 600,000"
type input "$ 1"
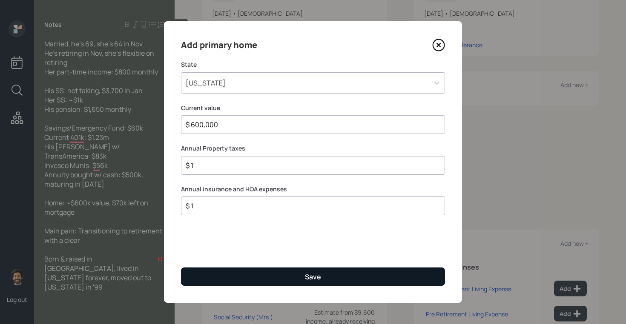
type input "$ 1"
click at [206, 275] on button "Save" at bounding box center [313, 277] width 264 height 18
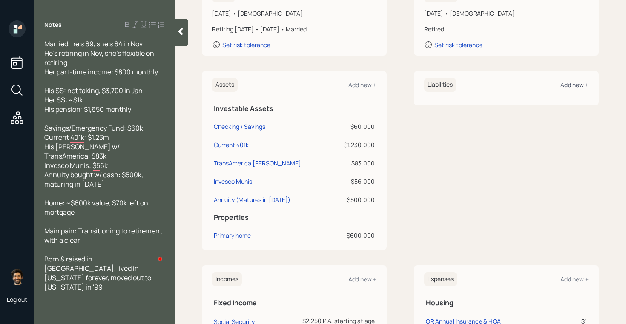
click at [566, 85] on div "Add new +" at bounding box center [574, 85] width 28 height 8
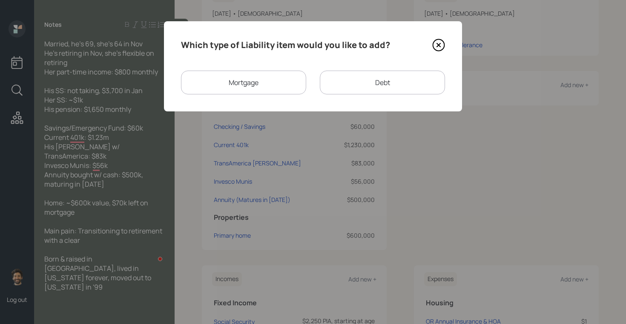
click at [253, 88] on div "Mortgage" at bounding box center [243, 83] width 125 height 24
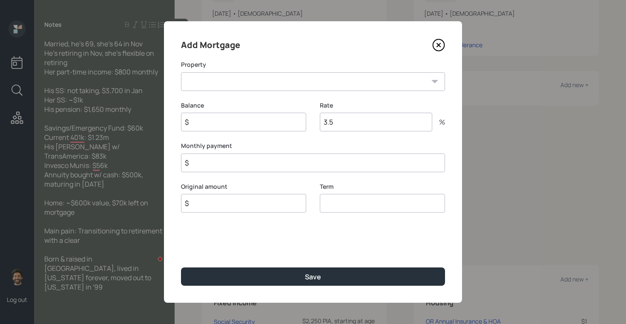
click at [215, 90] on select "OR Primary home" at bounding box center [313, 81] width 264 height 19
select select "df1cbe70-a87a-4001-a676-471ce4db1379"
click at [181, 72] on select "OR Primary home" at bounding box center [313, 81] width 264 height 19
click at [212, 123] on input "$" at bounding box center [243, 122] width 125 height 19
type input "$ 70,000"
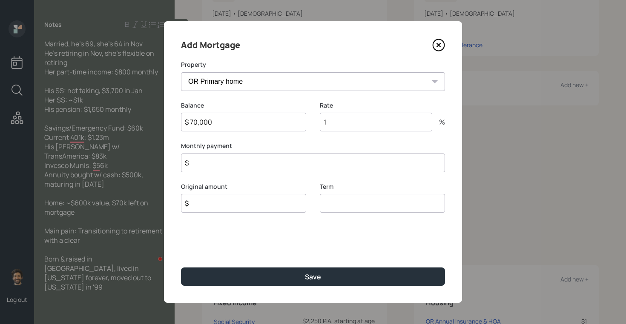
type input "1"
type input "$ 1"
type input "$ 70,000"
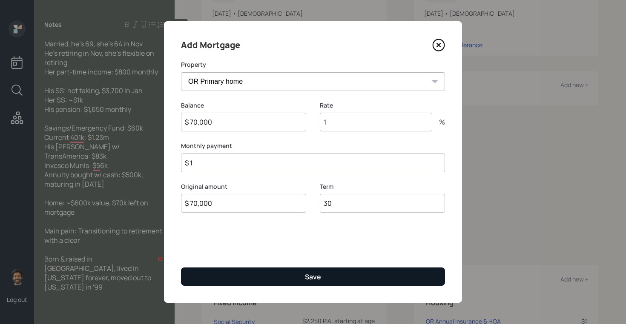
type input "30"
click at [216, 278] on button "Save" at bounding box center [313, 277] width 264 height 18
